Goal: Information Seeking & Learning: Learn about a topic

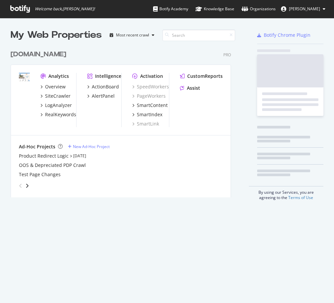
scroll to position [298, 324]
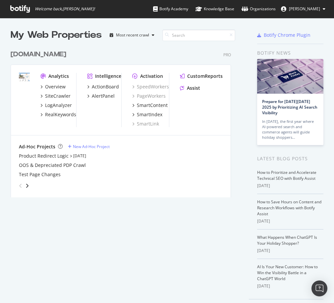
click at [30, 55] on div "[DOMAIN_NAME]" at bounding box center [39, 55] width 56 height 10
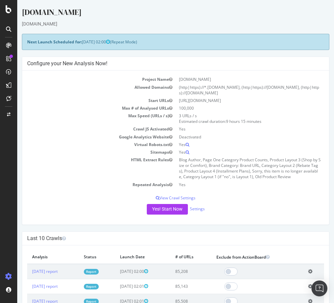
click at [10, 60] on icon at bounding box center [8, 58] width 5 height 5
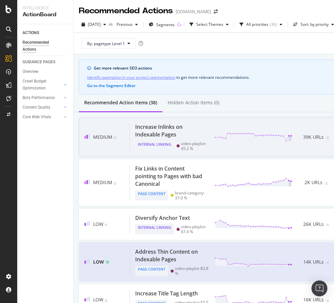
click at [135, 130] on div "Increase Inlinks on Indexable Pages" at bounding box center [170, 130] width 71 height 15
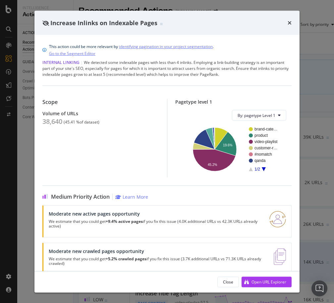
click at [259, 169] on rect "A chart." at bounding box center [264, 149] width 30 height 44
click at [261, 169] on icon "A chart." at bounding box center [263, 169] width 4 height 4
click at [254, 148] on text "blog" at bounding box center [258, 148] width 8 height 5
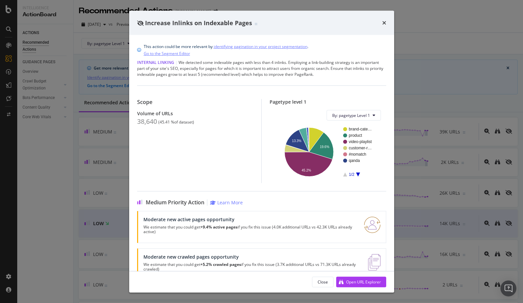
click at [333, 23] on div "Increase Inlinks on Indexable Pages" at bounding box center [261, 23] width 265 height 24
click at [333, 23] on icon "times" at bounding box center [384, 22] width 4 height 5
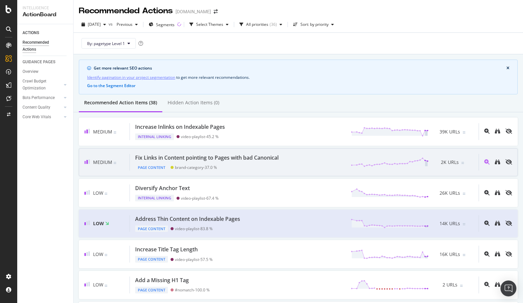
click at [243, 169] on div "Page Content brand-category - 37.0 %" at bounding box center [208, 165] width 146 height 9
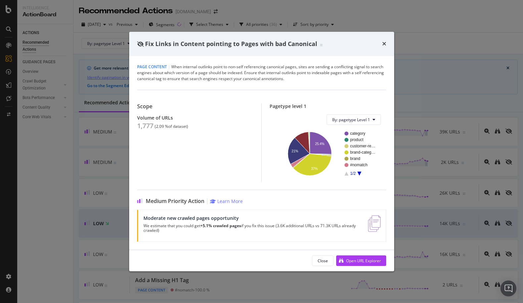
click at [333, 172] on icon "A chart." at bounding box center [359, 173] width 4 height 4
click at [333, 145] on circle "A chart." at bounding box center [346, 145] width 4 height 4
click at [333, 42] on icon "times" at bounding box center [384, 43] width 4 height 5
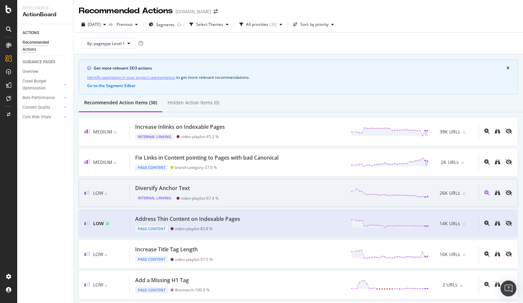
click at [234, 186] on div "Diversify Anchor Text Internal Linking video-playlist - 67.4 % 26K URLs" at bounding box center [304, 192] width 348 height 17
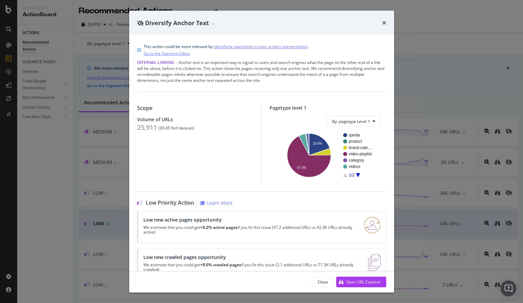
click at [333, 175] on rect "A chart." at bounding box center [358, 155] width 30 height 44
click at [333, 175] on icon "A chart." at bounding box center [358, 175] width 4 height 4
click at [333, 176] on icon "A chart." at bounding box center [345, 175] width 4 height 4
click at [333, 140] on text "product" at bounding box center [355, 141] width 14 height 5
click at [333, 26] on div "times" at bounding box center [384, 23] width 4 height 9
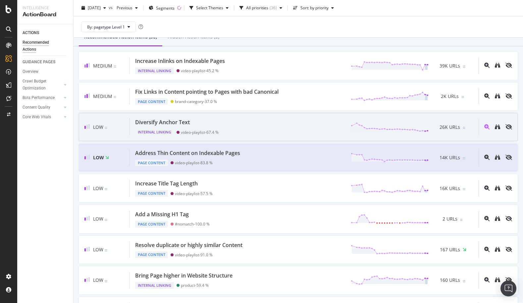
scroll to position [66, 0]
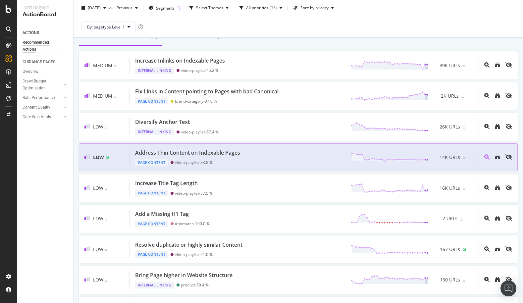
click at [282, 161] on div "Address Thin Content on Indexable Pages Page Content video-playlist - 83.8 % 14…" at bounding box center [304, 157] width 348 height 17
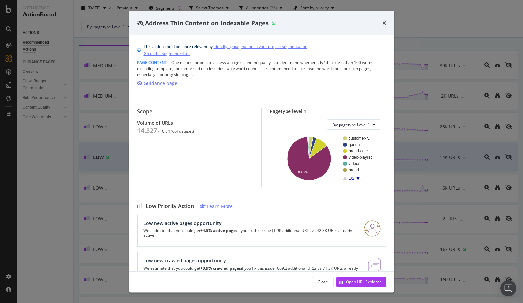
click at [333, 177] on icon "A chart." at bounding box center [358, 178] width 4 height 4
click at [333, 179] on icon "A chart." at bounding box center [345, 178] width 4 height 4
click at [333, 22] on icon "times" at bounding box center [384, 22] width 4 height 5
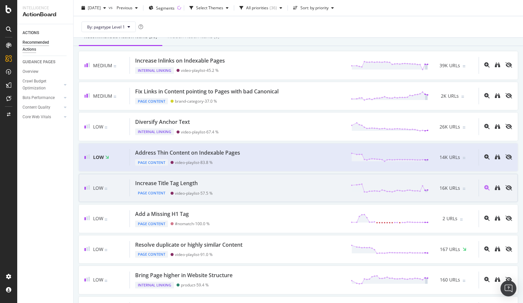
click at [294, 197] on div "Low Increase Title Tag Length Page Content video-playlist - 57.5 % 16K URLs" at bounding box center [298, 188] width 438 height 28
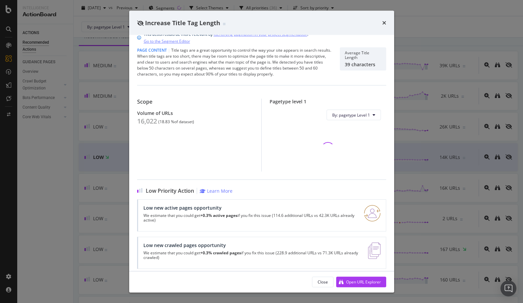
scroll to position [18, 0]
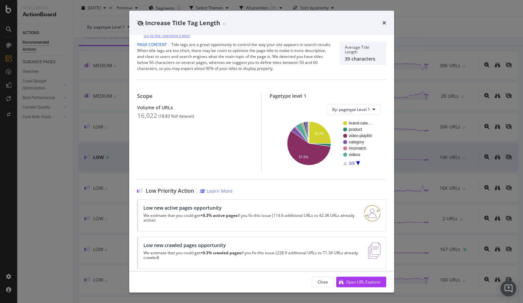
click at [333, 163] on icon "A chart." at bounding box center [358, 163] width 4 height 4
click at [333, 162] on icon "A chart." at bounding box center [358, 163] width 4 height 4
click at [333, 161] on rect "A chart." at bounding box center [358, 143] width 30 height 44
click at [333, 163] on icon "A chart." at bounding box center [345, 163] width 4 height 4
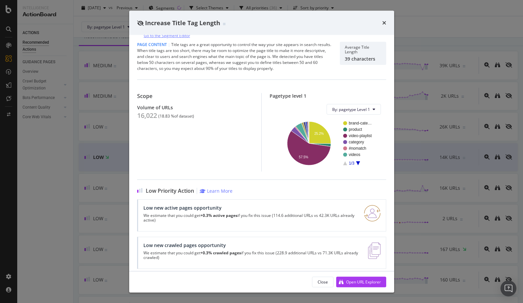
click at [333, 161] on rect "A chart." at bounding box center [358, 143] width 30 height 44
click at [333, 161] on icon "A chart." at bounding box center [358, 163] width 4 height 4
click at [333, 142] on circle "A chart." at bounding box center [345, 142] width 4 height 4
click at [333, 141] on circle "A chart." at bounding box center [345, 142] width 4 height 4
click at [325, 177] on div "This action could be more relevant by identifying pagination in your project se…" at bounding box center [261, 153] width 265 height 236
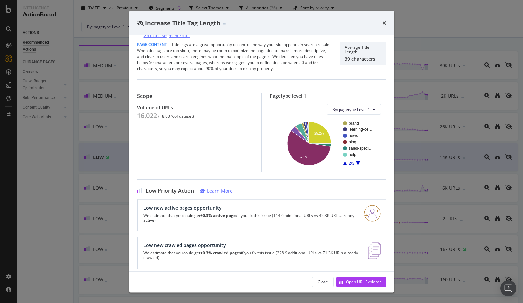
click at [333, 22] on icon "times" at bounding box center [384, 22] width 4 height 5
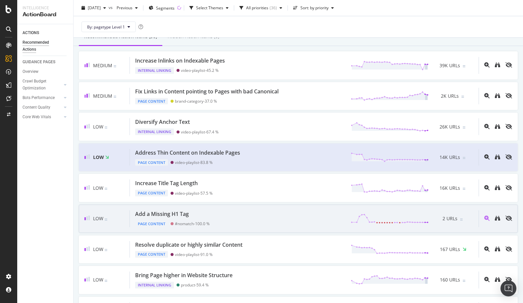
click at [241, 217] on div "Add a Missing H1 Tag Page Content #nomatch - 100.0 % 2 URLs" at bounding box center [304, 218] width 348 height 17
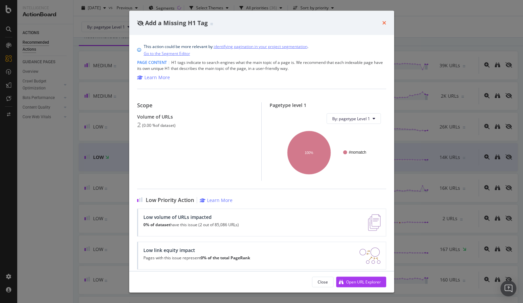
click at [333, 20] on icon "times" at bounding box center [384, 22] width 4 height 5
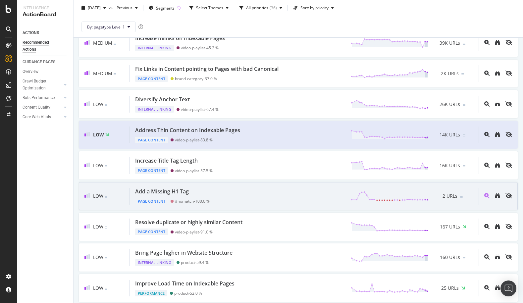
scroll to position [99, 0]
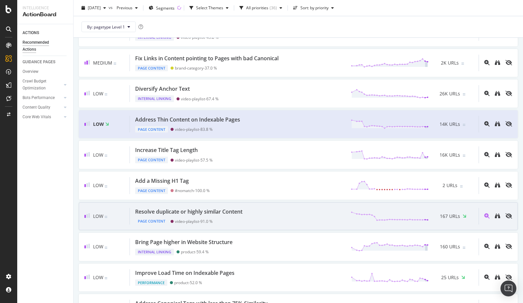
click at [249, 210] on div "Resolve duplicate or highly similar Content Page Content video-playlist - 91.0 …" at bounding box center [304, 216] width 348 height 17
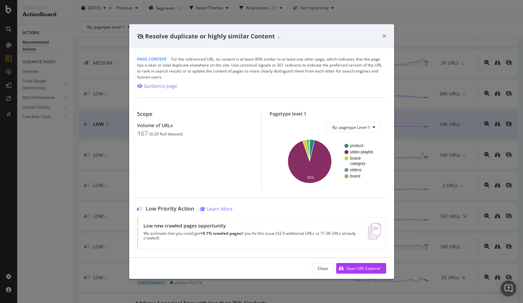
click at [333, 34] on icon "times" at bounding box center [384, 35] width 4 height 5
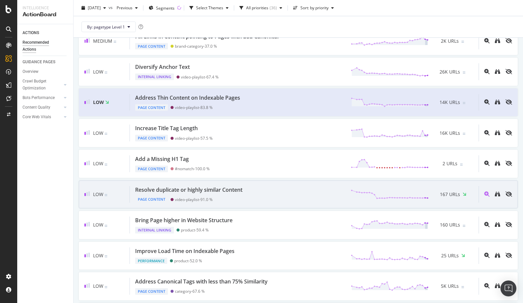
scroll to position [132, 0]
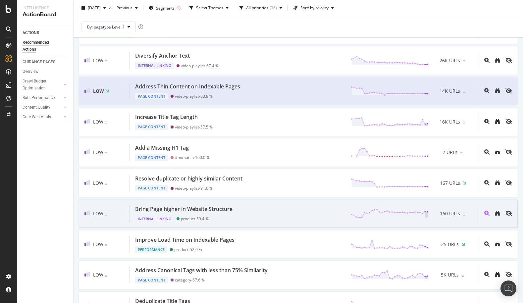
click at [241, 212] on div "Bring Page higher in Website Structure Internal Linking product - 59.4 % 160 UR…" at bounding box center [304, 213] width 348 height 17
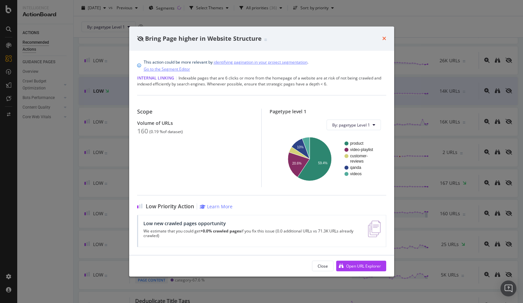
click at [333, 38] on icon "times" at bounding box center [384, 38] width 4 height 5
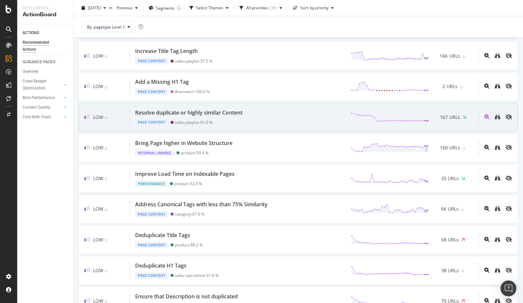
scroll to position [199, 0]
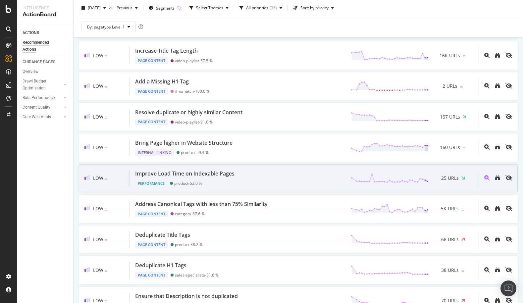
click at [257, 173] on div "Improve Load Time on Indexable Pages Performance product - 52.0 % 25 URLs" at bounding box center [304, 178] width 348 height 17
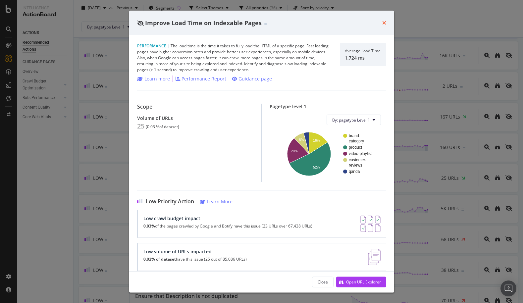
click at [333, 24] on icon "times" at bounding box center [384, 22] width 4 height 5
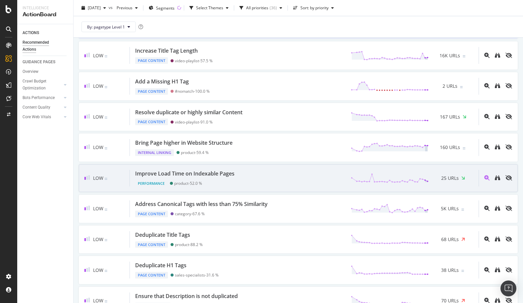
scroll to position [232, 0]
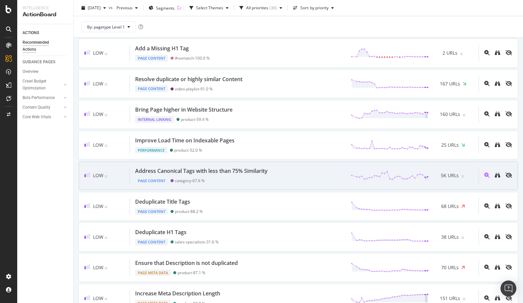
click at [274, 175] on div "Address Canonical Tags with less than 75% Similarity Page Content category - 67…" at bounding box center [304, 175] width 348 height 17
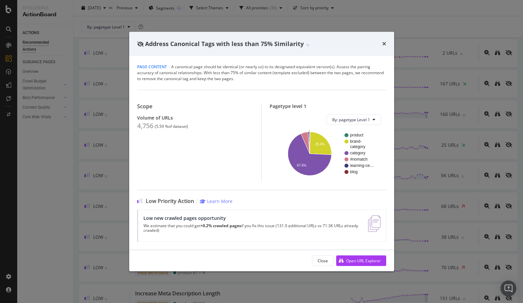
click at [333, 172] on rect "A chart." at bounding box center [359, 172] width 31 height 4
click at [333, 44] on div "Address Canonical Tags with less than 75% Similarity" at bounding box center [261, 44] width 249 height 9
click at [333, 44] on icon "times" at bounding box center [384, 43] width 4 height 5
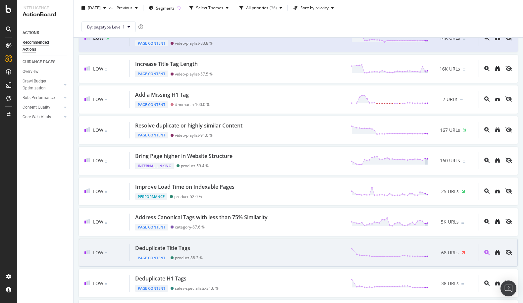
scroll to position [232, 0]
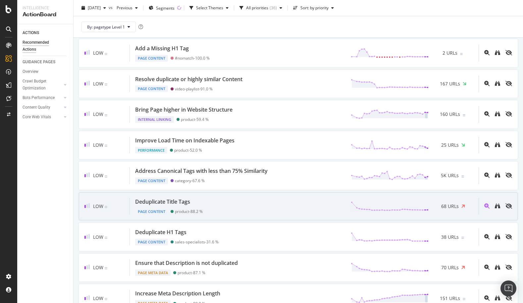
click at [272, 213] on div "Deduplicate Title Tags Page Content product - 88.2 % 68 URLs" at bounding box center [304, 206] width 348 height 17
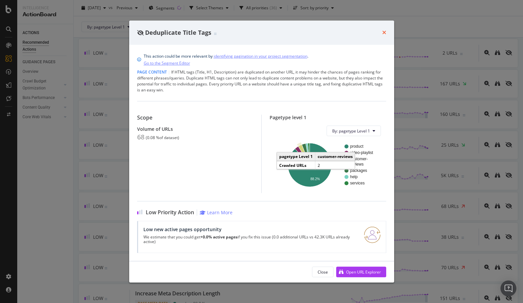
click at [333, 32] on icon "times" at bounding box center [384, 32] width 4 height 5
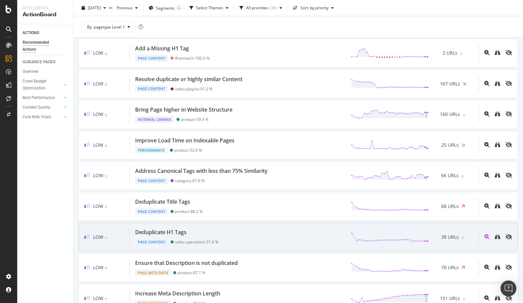
click at [256, 237] on div "Deduplicate H1 Tags Page Content sales-specialists - 31.6 % 38 URLs" at bounding box center [304, 236] width 348 height 17
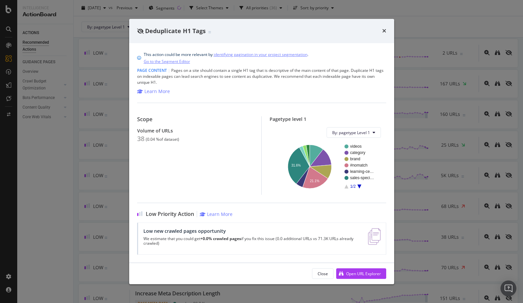
click at [333, 185] on icon "A chart." at bounding box center [359, 186] width 4 height 4
click at [333, 31] on icon "times" at bounding box center [384, 30] width 4 height 5
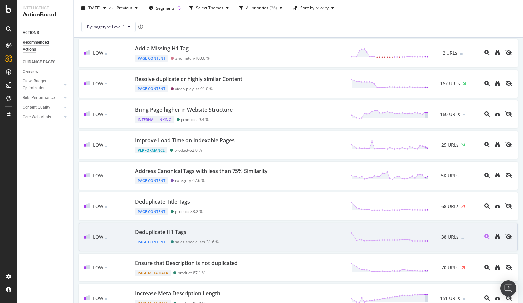
scroll to position [265, 0]
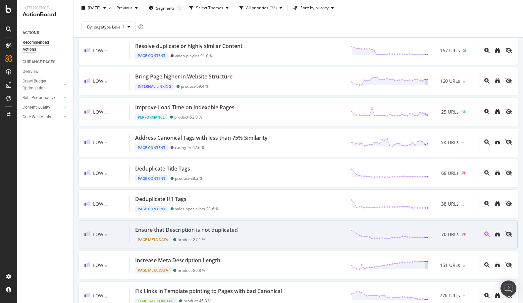
click at [264, 231] on div "Ensure that Description is not duplicated Page Meta Data product - 87.1 % 70 UR…" at bounding box center [304, 234] width 348 height 17
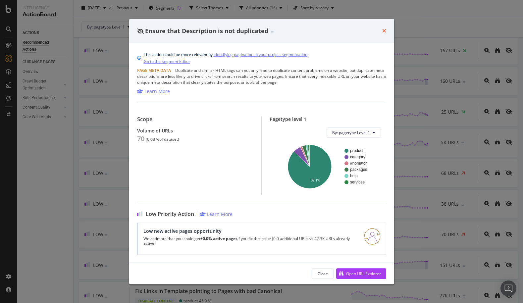
click at [333, 31] on icon "times" at bounding box center [384, 30] width 4 height 5
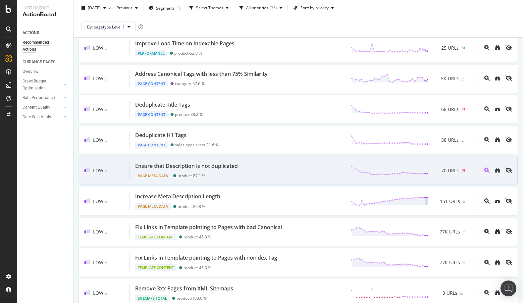
scroll to position [364, 0]
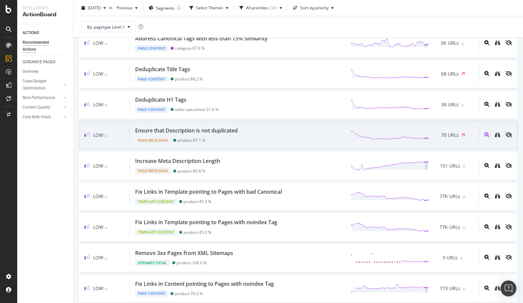
click at [225, 146] on div "Low Ensure that Description is not duplicated Page Meta Data product - 87.1 % 7…" at bounding box center [298, 135] width 438 height 28
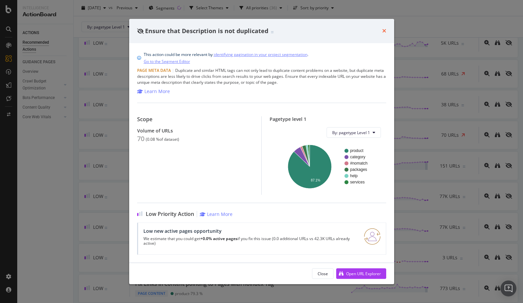
click at [333, 31] on icon "times" at bounding box center [384, 30] width 4 height 5
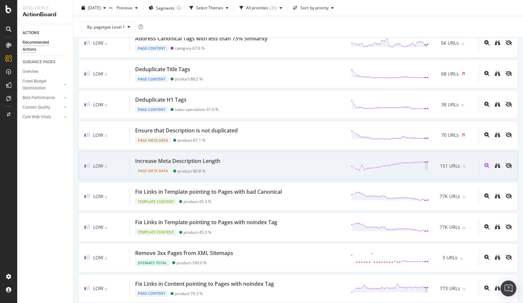
click at [224, 170] on div "Increase Meta Description Length Page Meta Data product - 80.8 % 151 URLs" at bounding box center [304, 165] width 348 height 17
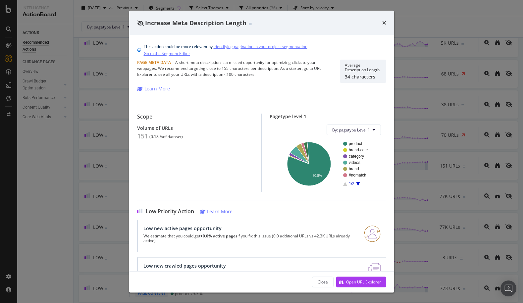
click at [333, 182] on icon "A chart." at bounding box center [358, 184] width 4 height 4
click at [333, 20] on div "times" at bounding box center [384, 23] width 4 height 9
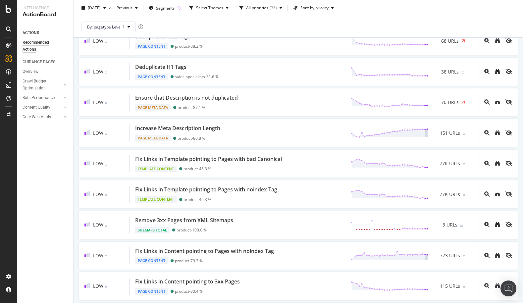
scroll to position [397, 0]
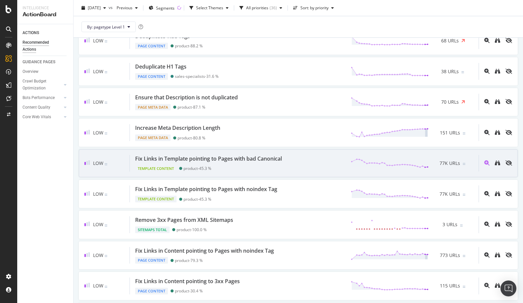
click at [287, 167] on div "Fix Links in Template pointing to Pages with bad Canonical Template Content pro…" at bounding box center [304, 163] width 348 height 17
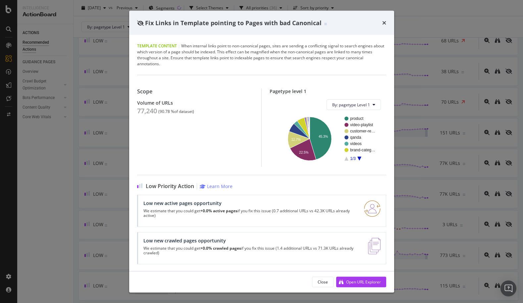
click at [333, 158] on icon "A chart." at bounding box center [359, 159] width 4 height 4
click at [333, 119] on text "blog" at bounding box center [354, 118] width 8 height 5
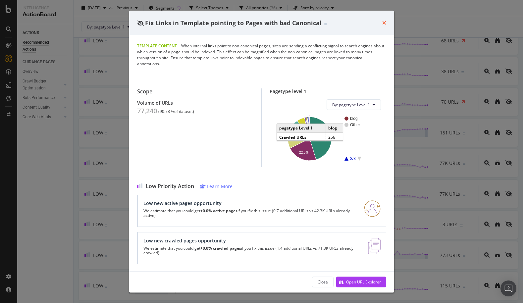
click at [333, 23] on icon "times" at bounding box center [384, 22] width 4 height 5
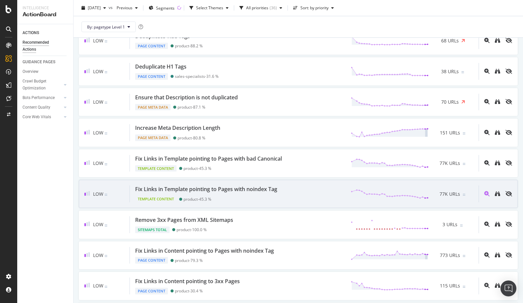
click at [226, 200] on div "Template Content product - 45.3 %" at bounding box center [207, 197] width 145 height 9
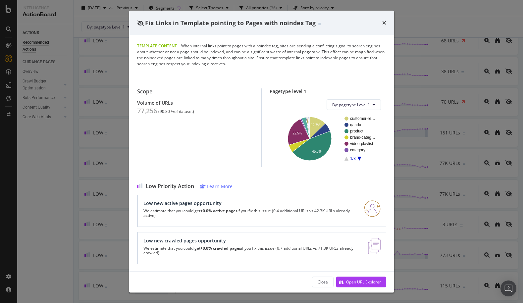
click at [333, 159] on icon "A chart." at bounding box center [359, 159] width 4 height 4
click at [333, 145] on text "blog" at bounding box center [354, 143] width 8 height 5
click at [333, 158] on icon "A chart." at bounding box center [359, 159] width 4 height 4
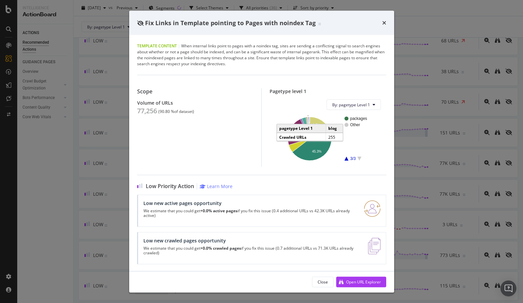
click at [333, 160] on rect "A chart." at bounding box center [328, 138] width 106 height 46
click at [333, 158] on rect "A chart." at bounding box center [359, 138] width 31 height 44
click at [333, 159] on icon "A chart." at bounding box center [346, 159] width 4 height 4
click at [333, 145] on circle "A chart." at bounding box center [346, 144] width 4 height 4
click at [333, 143] on text "blog" at bounding box center [354, 143] width 8 height 5
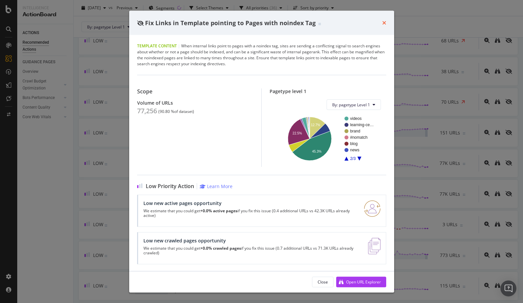
click at [333, 23] on icon "times" at bounding box center [384, 22] width 4 height 5
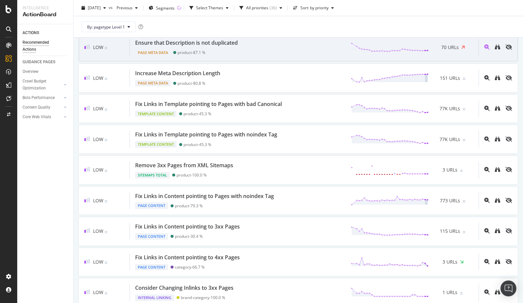
scroll to position [463, 0]
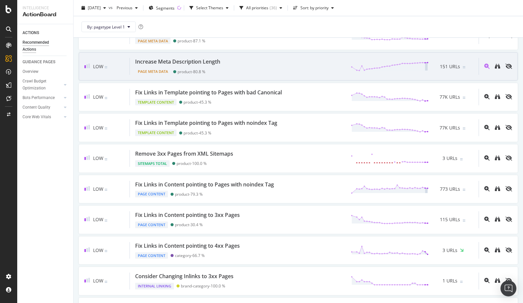
click at [282, 60] on div "Increase Meta Description Length Page Meta Data product - 80.8 % 151 URLs" at bounding box center [304, 66] width 348 height 17
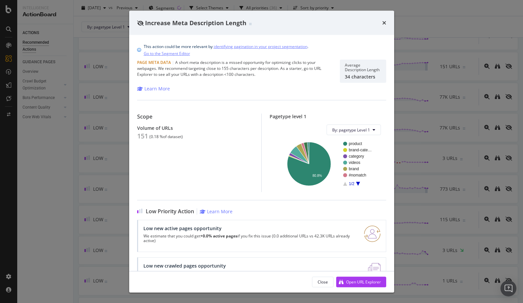
click at [333, 184] on rect "A chart." at bounding box center [358, 164] width 30 height 44
click at [333, 184] on icon "A chart." at bounding box center [358, 184] width 4 height 4
click at [333, 21] on icon "times" at bounding box center [384, 22] width 4 height 5
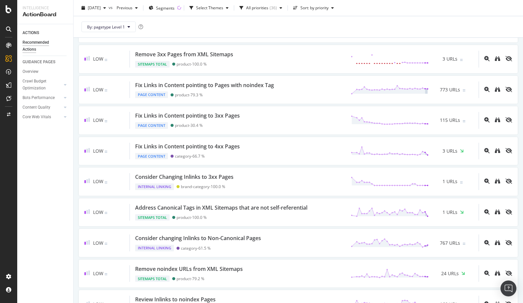
scroll to position [596, 0]
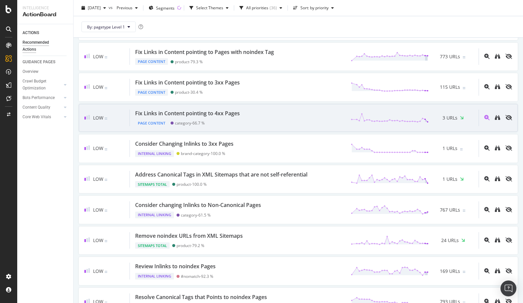
click at [307, 114] on div "Fix Links in Content pointing to 4xx Pages Page Content category - 66.7 % 3 URLs" at bounding box center [304, 118] width 348 height 17
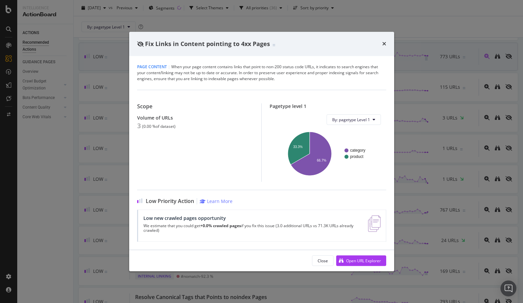
click at [333, 46] on icon "times" at bounding box center [384, 43] width 4 height 5
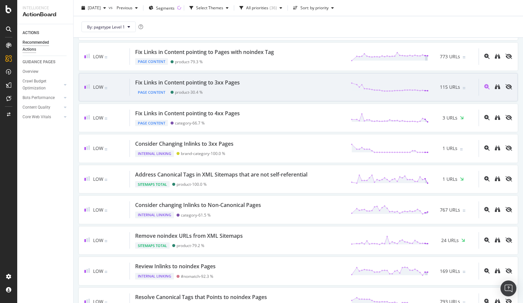
click at [265, 88] on div "Fix Links in Content pointing to 3xx Pages Page Content product - 30.4 % 115 UR…" at bounding box center [304, 87] width 348 height 17
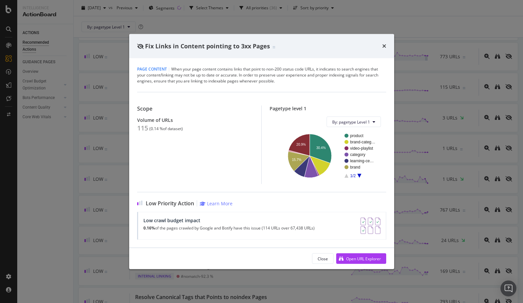
click at [333, 176] on rect "A chart." at bounding box center [359, 156] width 31 height 44
click at [333, 175] on icon "A chart." at bounding box center [359, 176] width 4 height 4
click at [333, 142] on circle "A chart." at bounding box center [346, 142] width 4 height 4
click at [333, 44] on icon "times" at bounding box center [384, 45] width 4 height 5
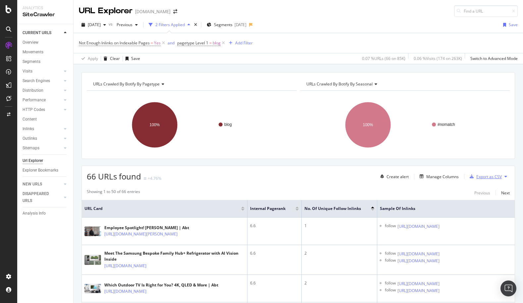
click at [333, 174] on div "Export as CSV" at bounding box center [488, 177] width 25 height 6
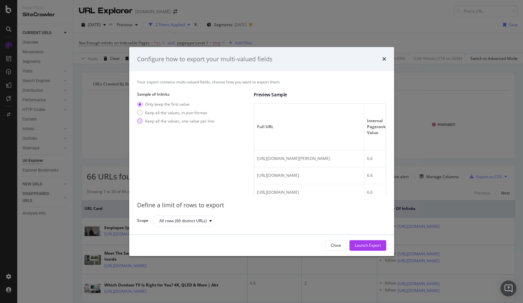
click at [175, 119] on div "Keep all the values, one value per line" at bounding box center [179, 121] width 69 height 6
click at [333, 196] on div "Your export contains multi-valued fields, choose how you want to export them. S…" at bounding box center [261, 152] width 265 height 163
click at [196, 100] on div "Sample of Inlinks Only keep the first value Keep all the values, in json format…" at bounding box center [192, 144] width 111 height 104
click at [193, 104] on div "Only keep the first value" at bounding box center [175, 105] width 77 height 6
click at [203, 122] on div "Keep all the values, one value per line" at bounding box center [179, 121] width 69 height 6
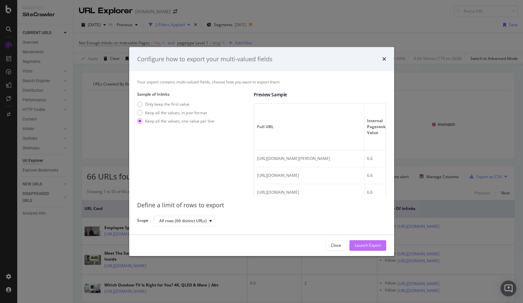
click at [333, 248] on div "Launch Export" at bounding box center [367, 246] width 26 height 6
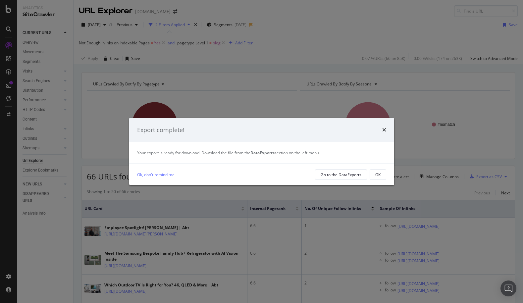
click at [333, 129] on div "Export complete!" at bounding box center [261, 130] width 249 height 9
click at [333, 175] on div "Go to the DataExports" at bounding box center [340, 175] width 41 height 6
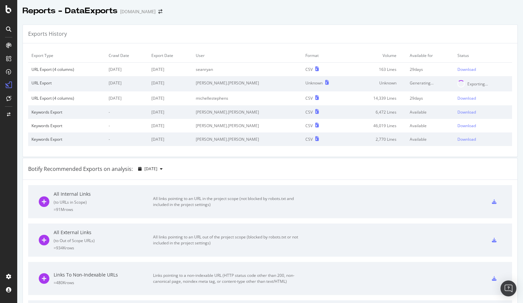
click at [333, 161] on div "Botify Recommended Exports on analysis: 2025 Sep. 23rd" at bounding box center [270, 169] width 494 height 22
click at [333, 68] on div "Download" at bounding box center [466, 70] width 19 height 6
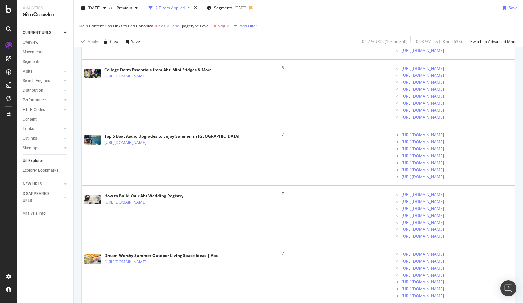
scroll to position [265, 0]
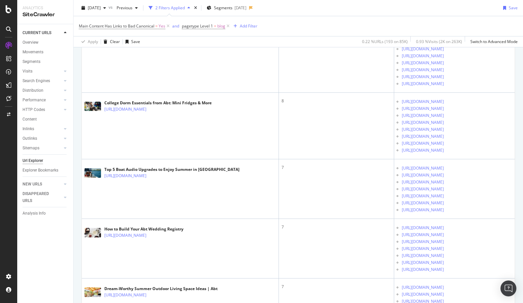
click at [398, 29] on div "Main Content Has Links to Bad Canonical = Yes and pagetype Level 1 = blog Add F…" at bounding box center [298, 26] width 438 height 20
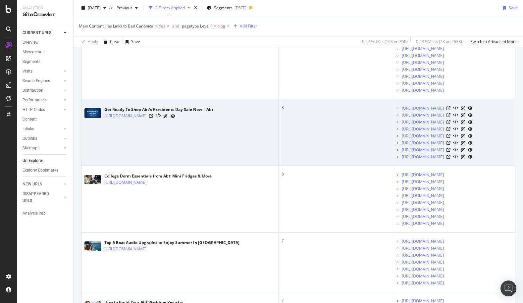
scroll to position [199, 0]
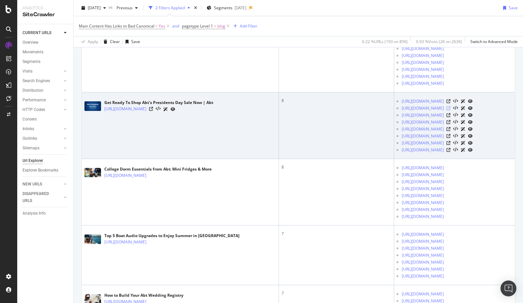
click at [450, 110] on icon at bounding box center [448, 108] width 4 height 4
click at [146, 112] on link "https://www.abt.com/blog/presidents-day-sale-2025" at bounding box center [125, 109] width 42 height 7
click at [153, 111] on icon at bounding box center [151, 109] width 4 height 4
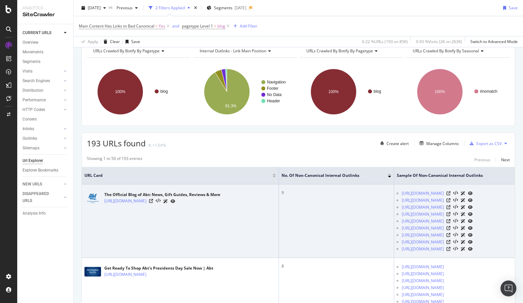
scroll to position [0, 0]
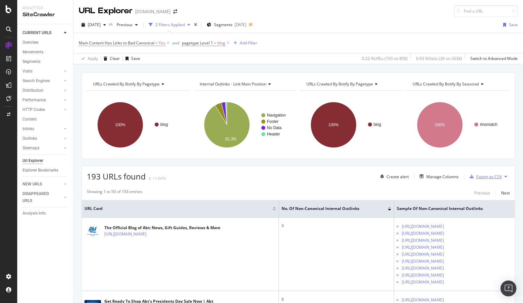
click at [482, 178] on div "Export as CSV" at bounding box center [488, 177] width 25 height 6
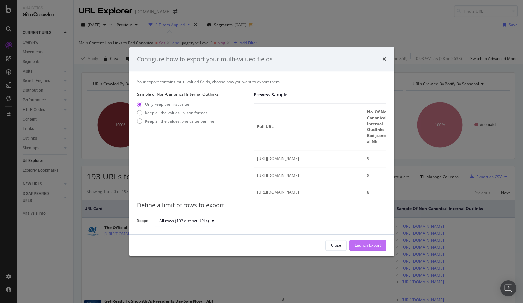
click at [372, 244] on div "Launch Export" at bounding box center [367, 246] width 26 height 6
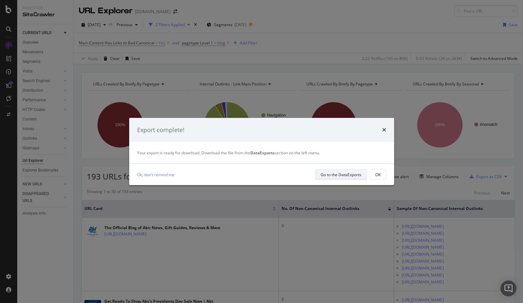
click at [320, 178] on div "Go to the DataExports" at bounding box center [340, 174] width 41 height 9
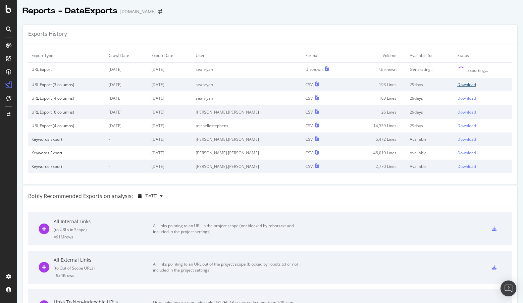
click at [457, 83] on div "Download" at bounding box center [466, 85] width 19 height 6
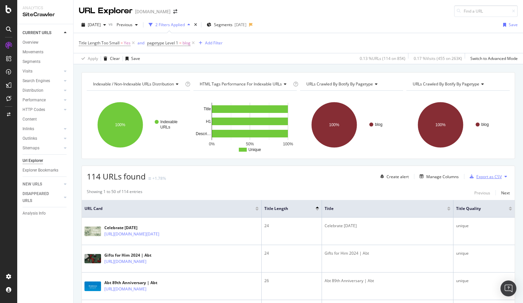
click at [476, 174] on div "Export as CSV" at bounding box center [488, 177] width 25 height 6
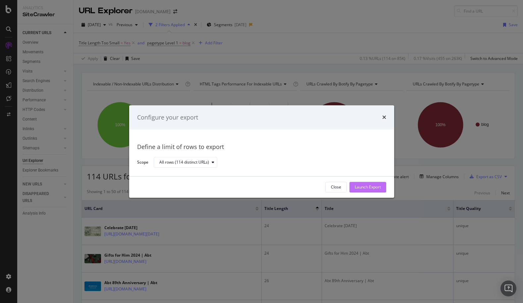
click at [366, 188] on div "Launch Export" at bounding box center [367, 187] width 26 height 6
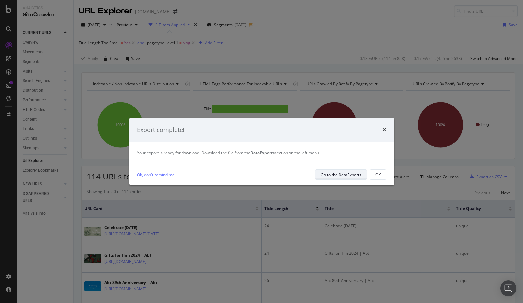
click at [335, 170] on div "Go to the DataExports" at bounding box center [340, 174] width 41 height 9
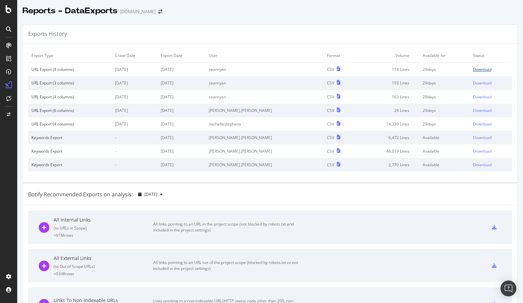
click at [473, 70] on div "Download" at bounding box center [482, 70] width 19 height 6
click at [454, 18] on div at bounding box center [269, 18] width 505 height 3
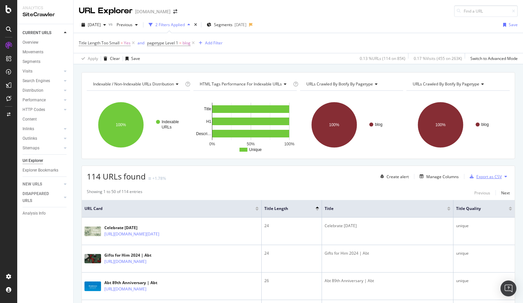
click at [478, 176] on div "Export as CSV" at bounding box center [488, 177] width 25 height 6
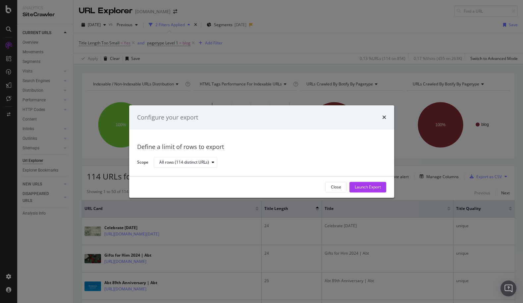
click at [377, 189] on div "Launch Export" at bounding box center [367, 187] width 26 height 6
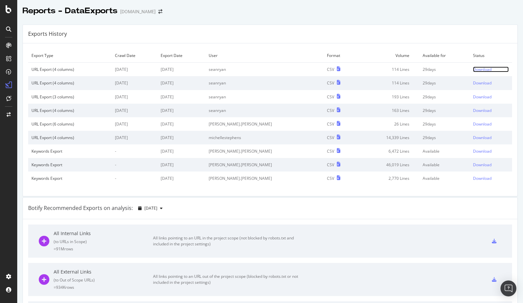
click at [473, 71] on div "Download" at bounding box center [482, 70] width 19 height 6
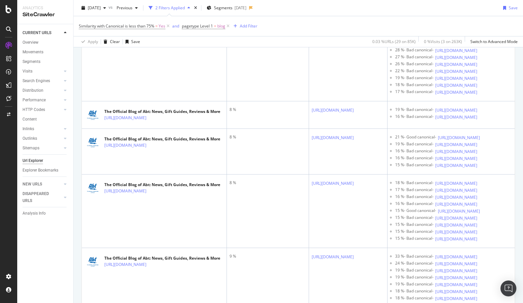
scroll to position [265, 0]
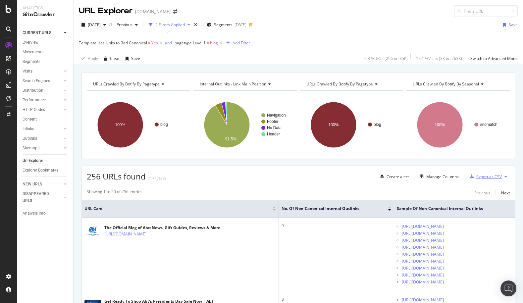
click at [476, 176] on div "Export as CSV" at bounding box center [488, 177] width 25 height 6
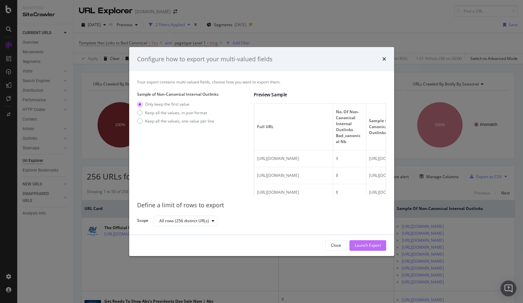
click at [356, 245] on div "Launch Export" at bounding box center [367, 246] width 26 height 6
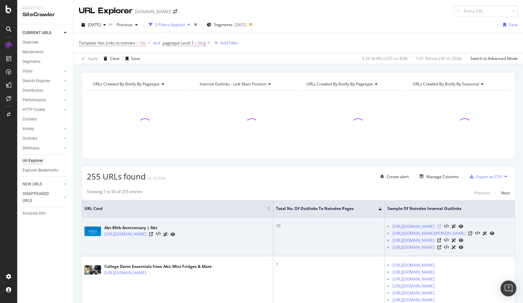
click at [441, 228] on icon at bounding box center [439, 226] width 4 height 4
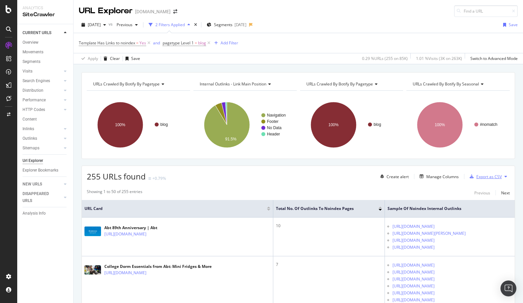
click at [481, 177] on div "Export as CSV" at bounding box center [488, 177] width 25 height 6
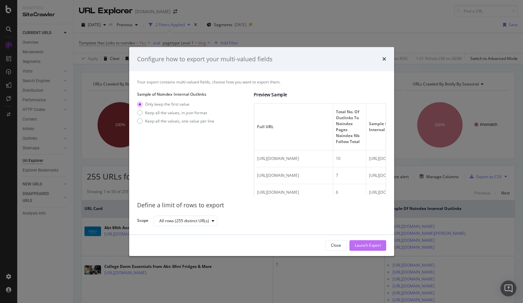
click at [357, 243] on div "Launch Export" at bounding box center [367, 246] width 26 height 6
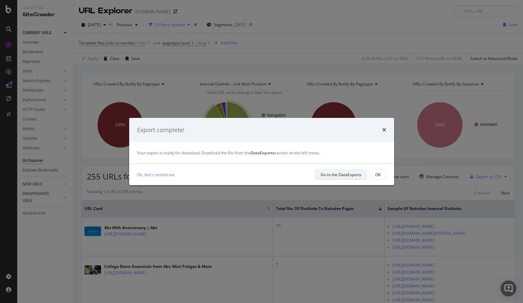
click at [335, 170] on div "Go to the DataExports" at bounding box center [340, 174] width 41 height 9
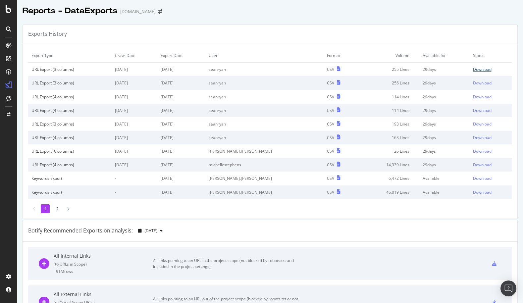
click at [473, 70] on div "Download" at bounding box center [482, 70] width 19 height 6
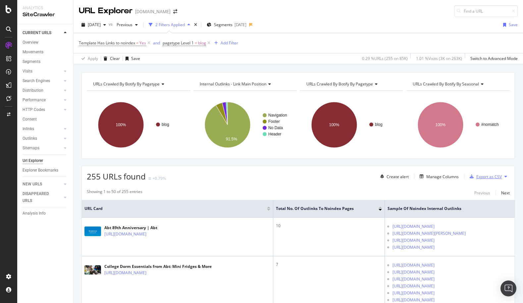
click at [486, 178] on div "Export as CSV" at bounding box center [488, 177] width 25 height 6
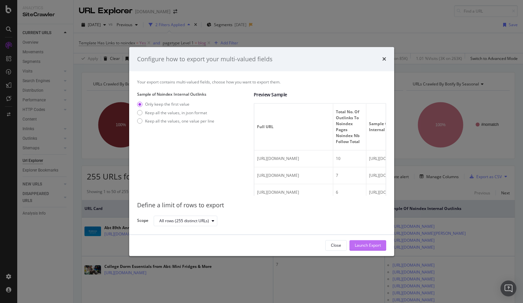
click at [361, 251] on div "Close Launch Export" at bounding box center [261, 245] width 265 height 21
click at [359, 245] on div "Launch Export" at bounding box center [367, 246] width 26 height 6
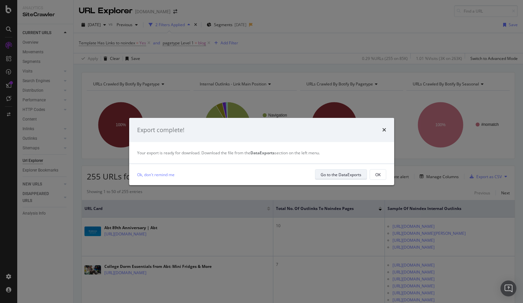
click at [363, 172] on button "Go to the DataExports" at bounding box center [341, 174] width 52 height 11
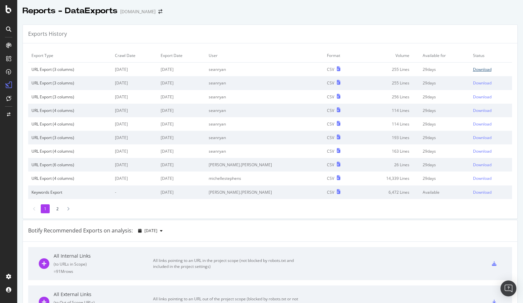
click at [473, 71] on div "Download" at bounding box center [482, 70] width 19 height 6
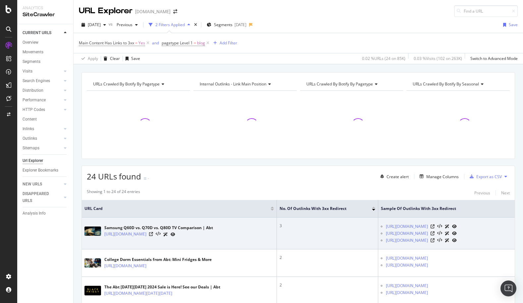
click at [480, 228] on div "https://www.abt.com/Samsung-QLED-TV-Q60D-4K-Smart-65-Inch-in-Black-2024-QN65Q60…" at bounding box center [449, 226] width 126 height 7
click at [434, 228] on icon at bounding box center [432, 226] width 4 height 4
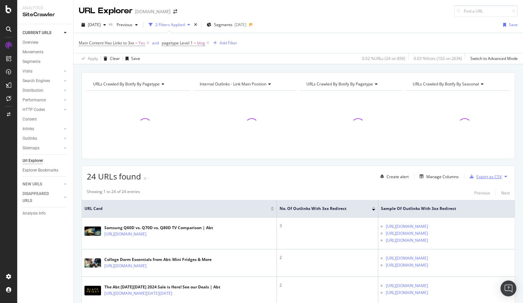
click at [476, 177] on div "Export as CSV" at bounding box center [488, 177] width 25 height 6
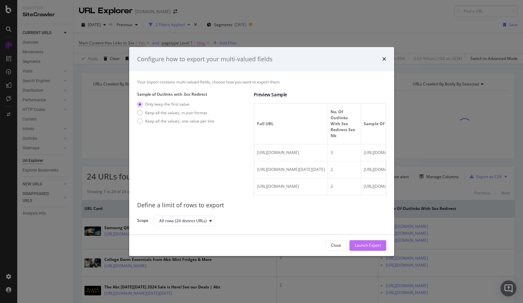
click at [360, 246] on div "Launch Export" at bounding box center [367, 246] width 26 height 6
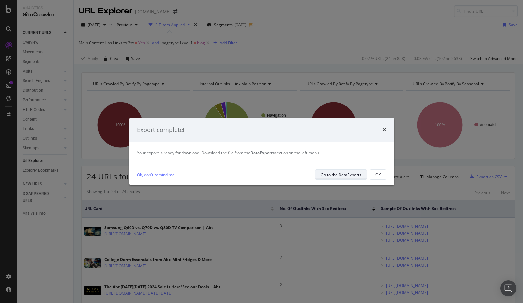
click at [348, 179] on div "Go to the DataExports" at bounding box center [340, 174] width 41 height 9
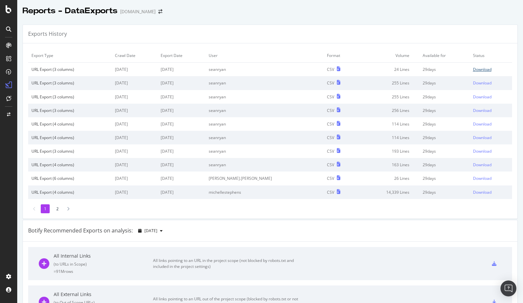
click at [473, 67] on div "Download" at bounding box center [482, 70] width 19 height 6
